Goal: Navigation & Orientation: Find specific page/section

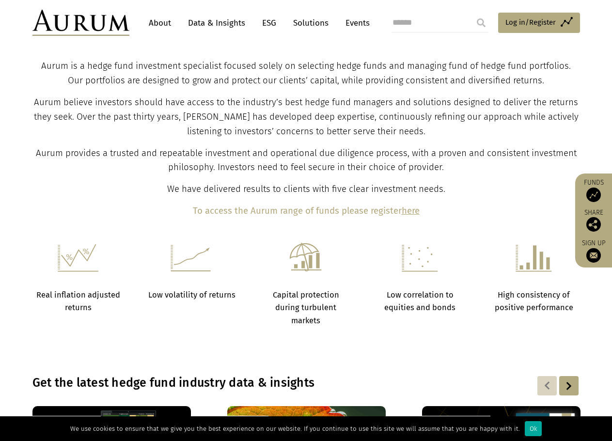
scroll to position [388, 0]
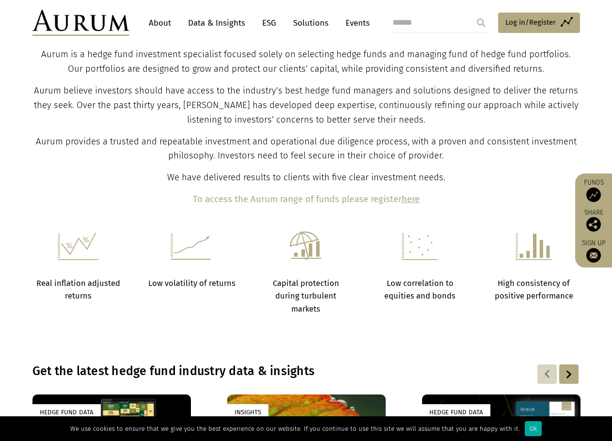
click at [402, 199] on b "here" at bounding box center [411, 199] width 18 height 11
click at [208, 21] on link "Data & Insights" at bounding box center [216, 23] width 67 height 18
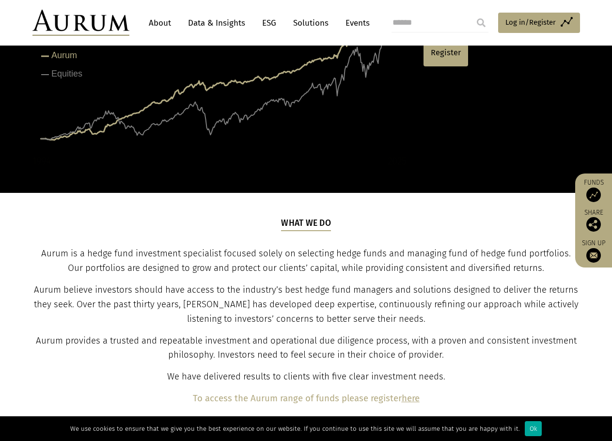
scroll to position [0, 0]
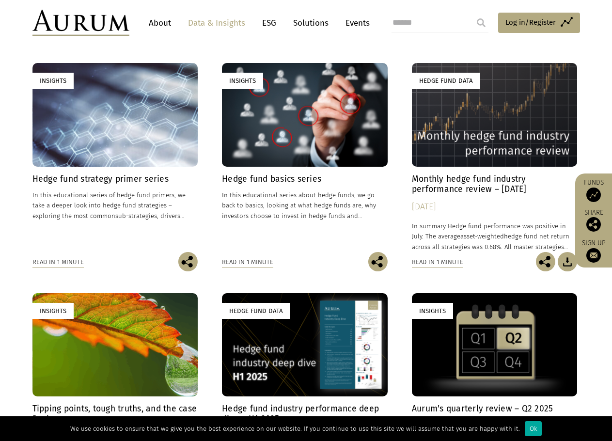
scroll to position [436, 0]
